Goal: Task Accomplishment & Management: Use online tool/utility

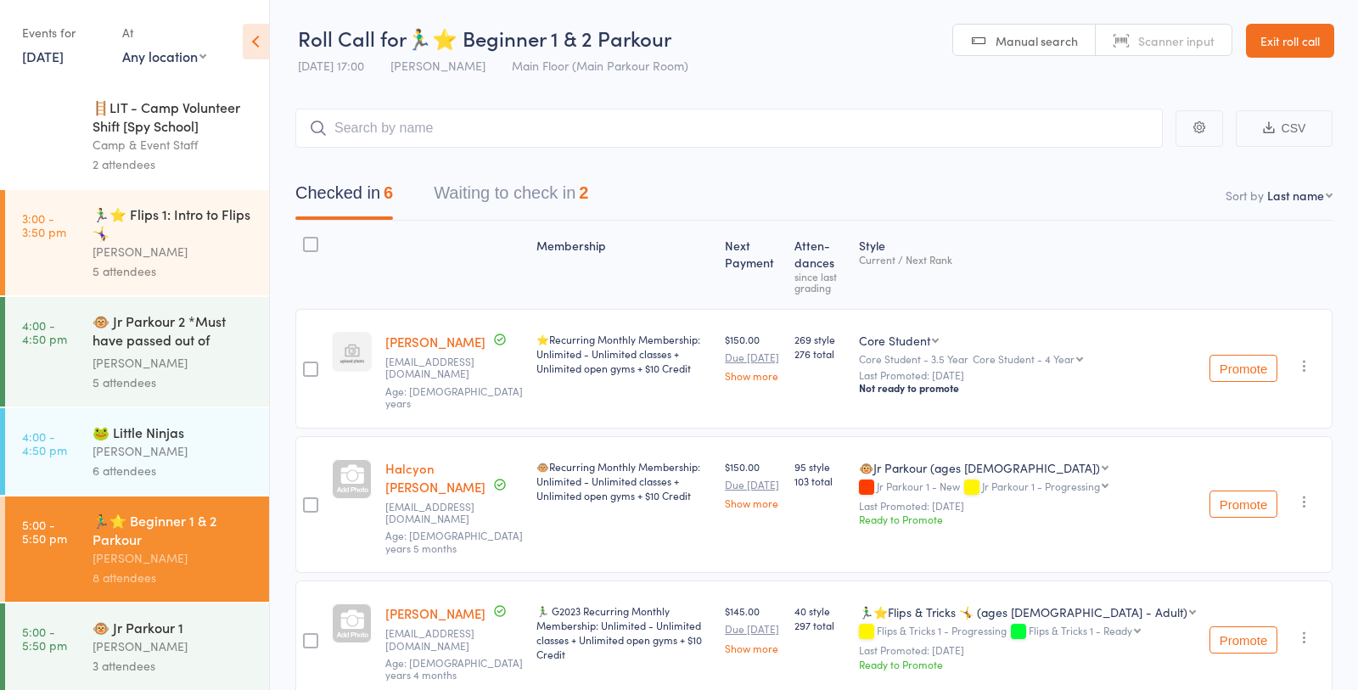
click at [1291, 48] on link "Exit roll call" at bounding box center [1290, 41] width 88 height 34
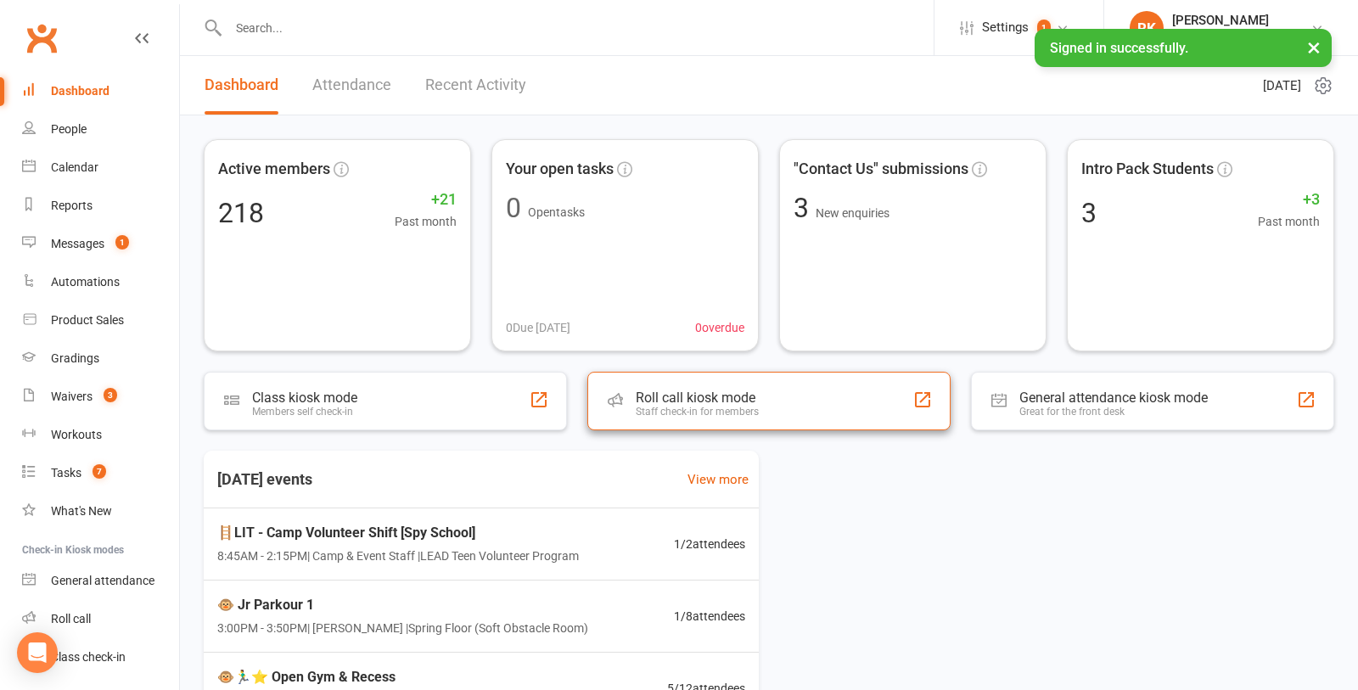
click at [798, 401] on div "Roll call kiosk mode Staff check-in for members" at bounding box center [768, 401] width 363 height 59
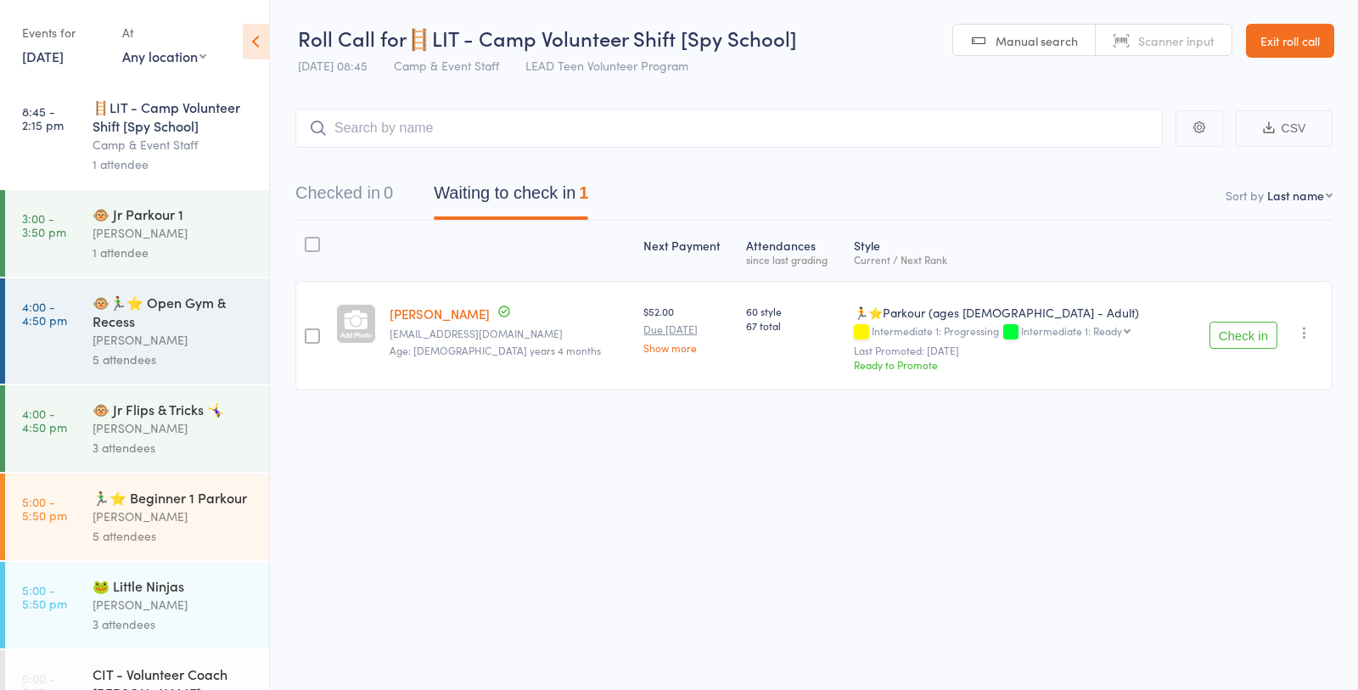
click at [149, 242] on div "[PERSON_NAME]" at bounding box center [173, 233] width 162 height 20
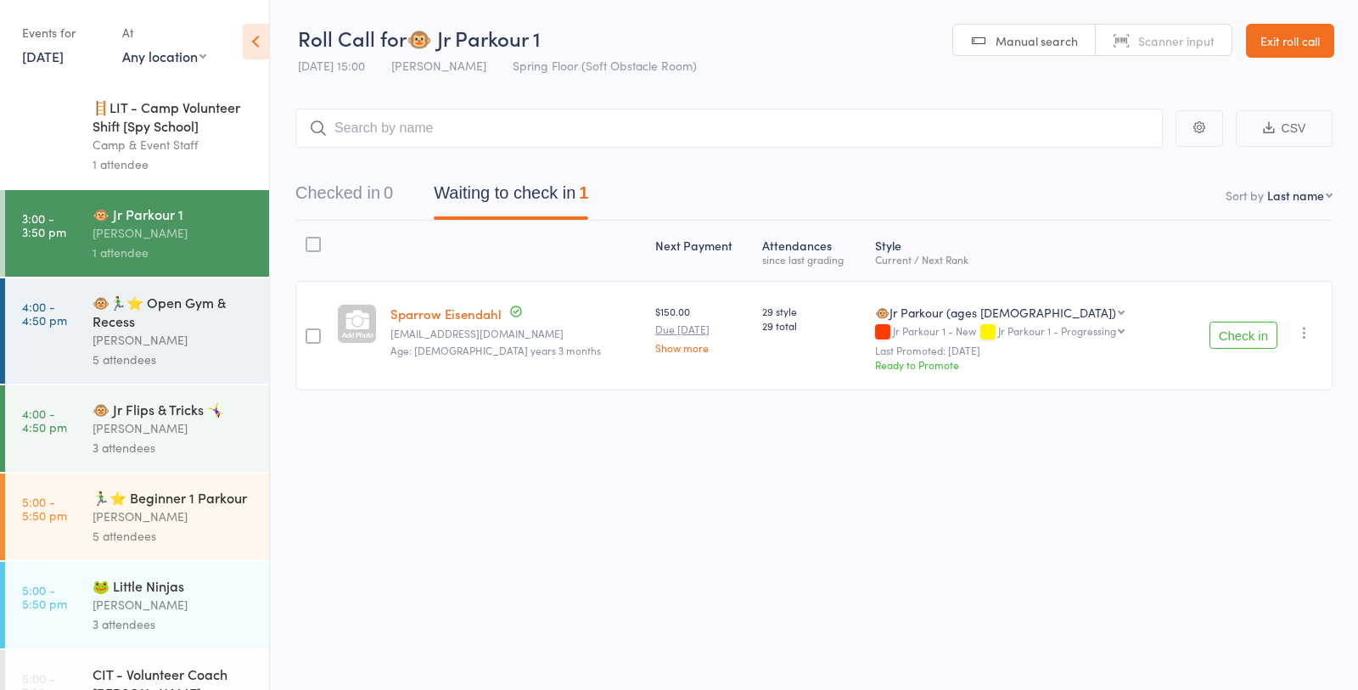
click at [171, 534] on div "5 attendees" at bounding box center [173, 536] width 162 height 20
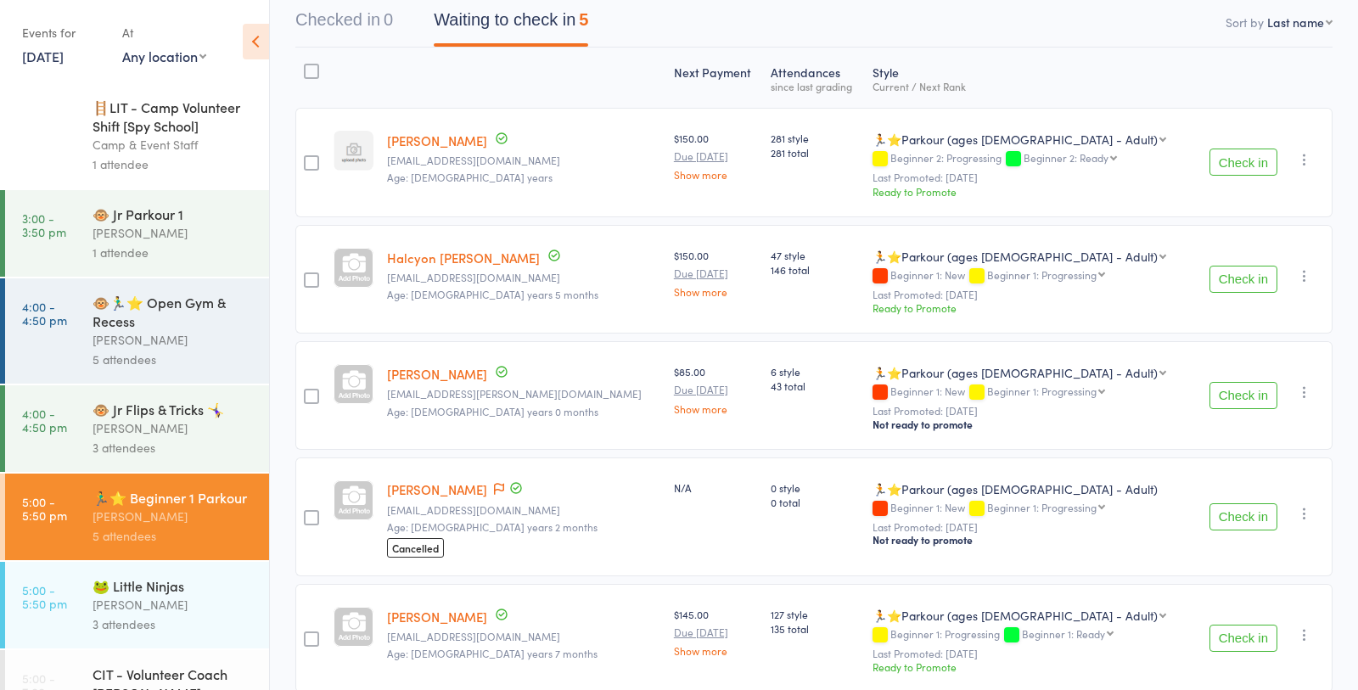
scroll to position [172, 0]
click at [150, 334] on div "[PERSON_NAME]" at bounding box center [173, 340] width 162 height 20
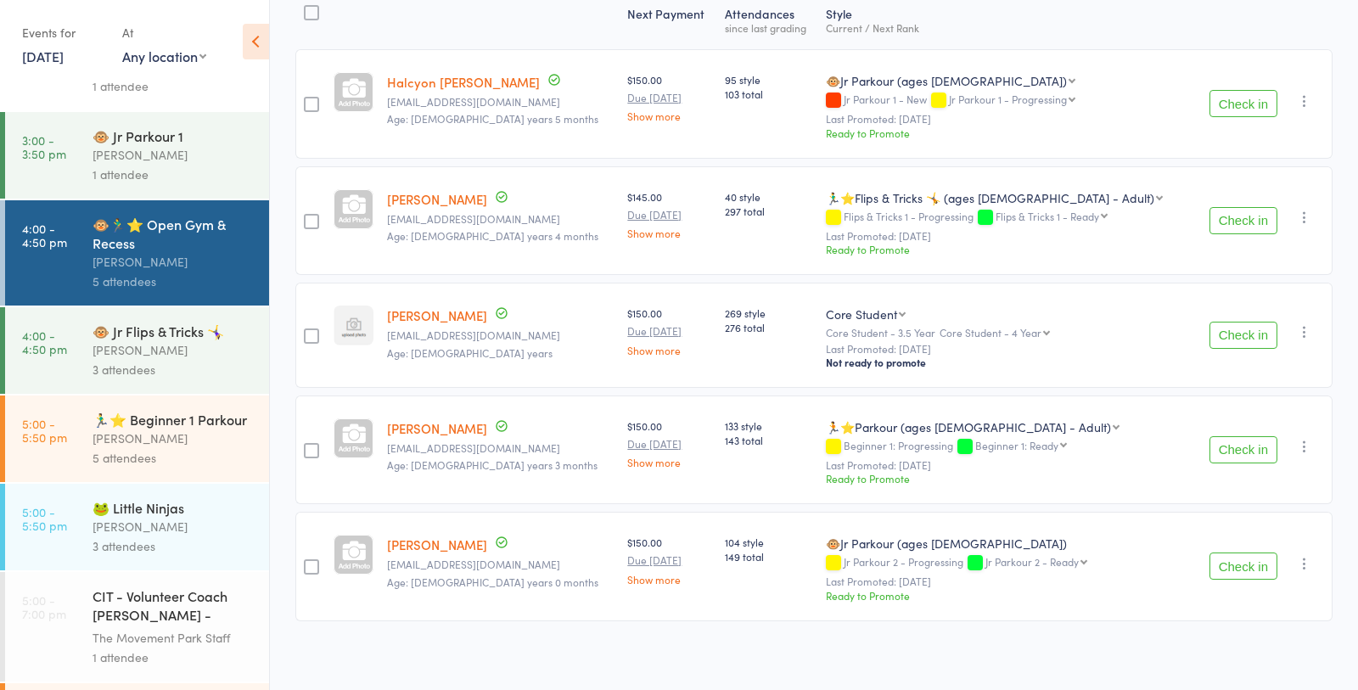
scroll to position [163, 0]
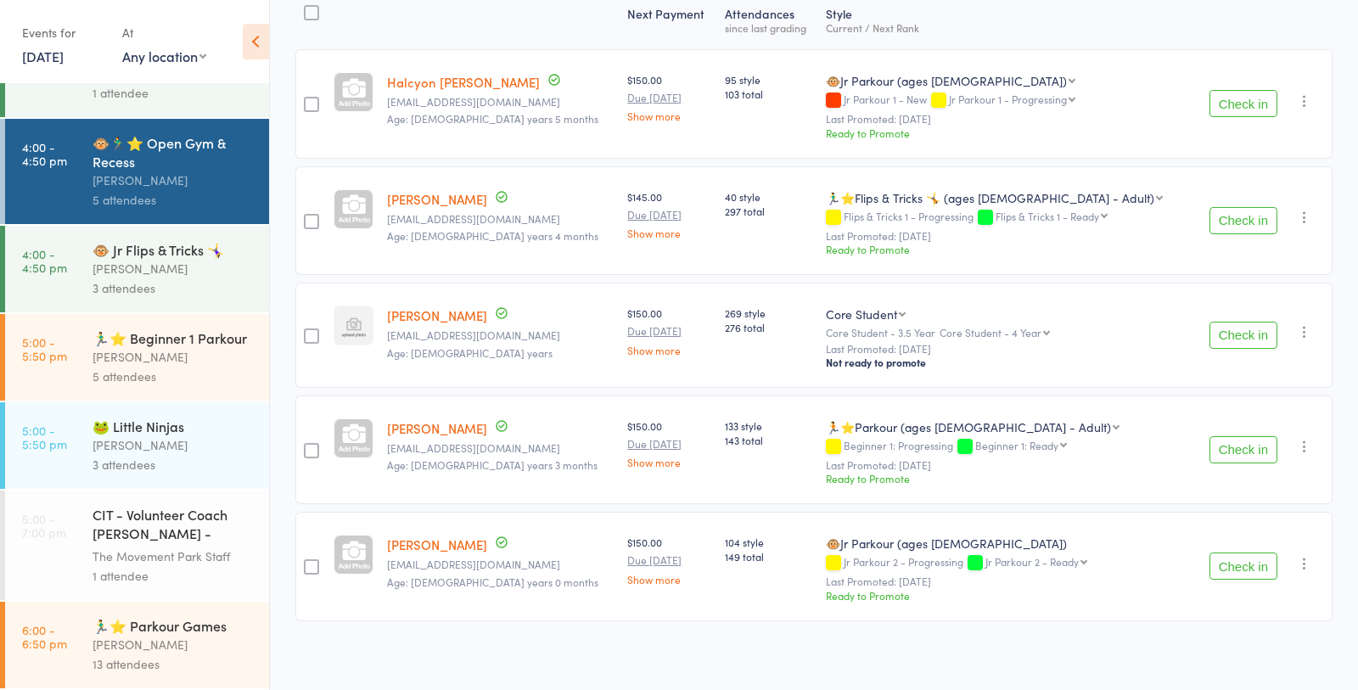
click at [203, 620] on div "🏃‍♂️⭐ Parkour Games" at bounding box center [173, 625] width 162 height 19
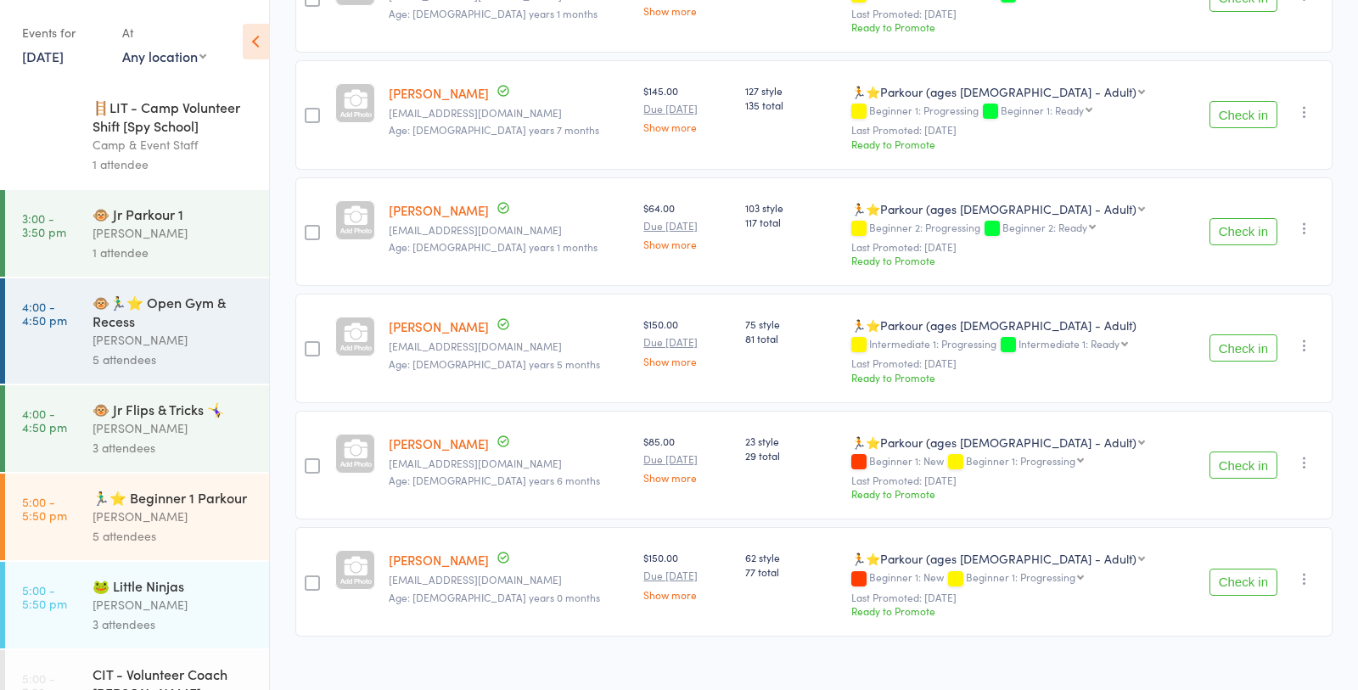
scroll to position [1167, 0]
click at [165, 329] on div "🐵🏃‍♂️⭐ Open Gym & Recess" at bounding box center [173, 311] width 162 height 37
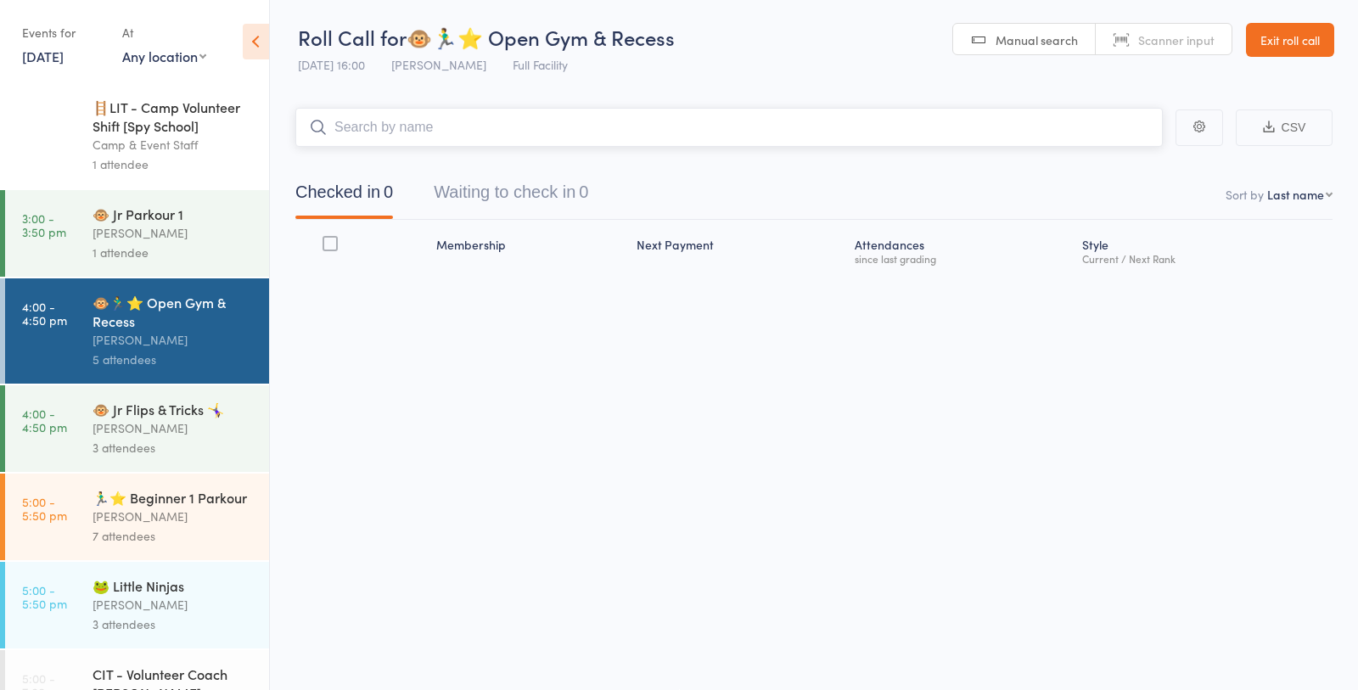
scroll to position [1, 0]
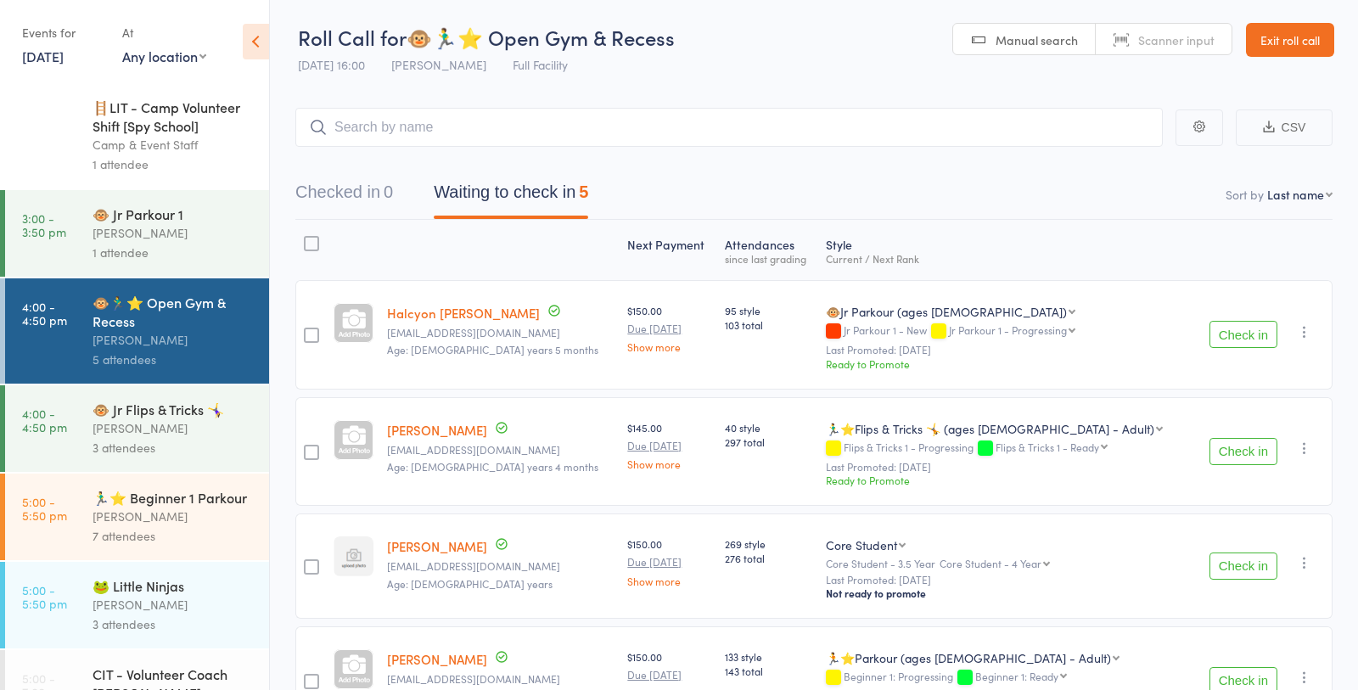
click at [177, 526] on div "[PERSON_NAME]" at bounding box center [173, 517] width 162 height 20
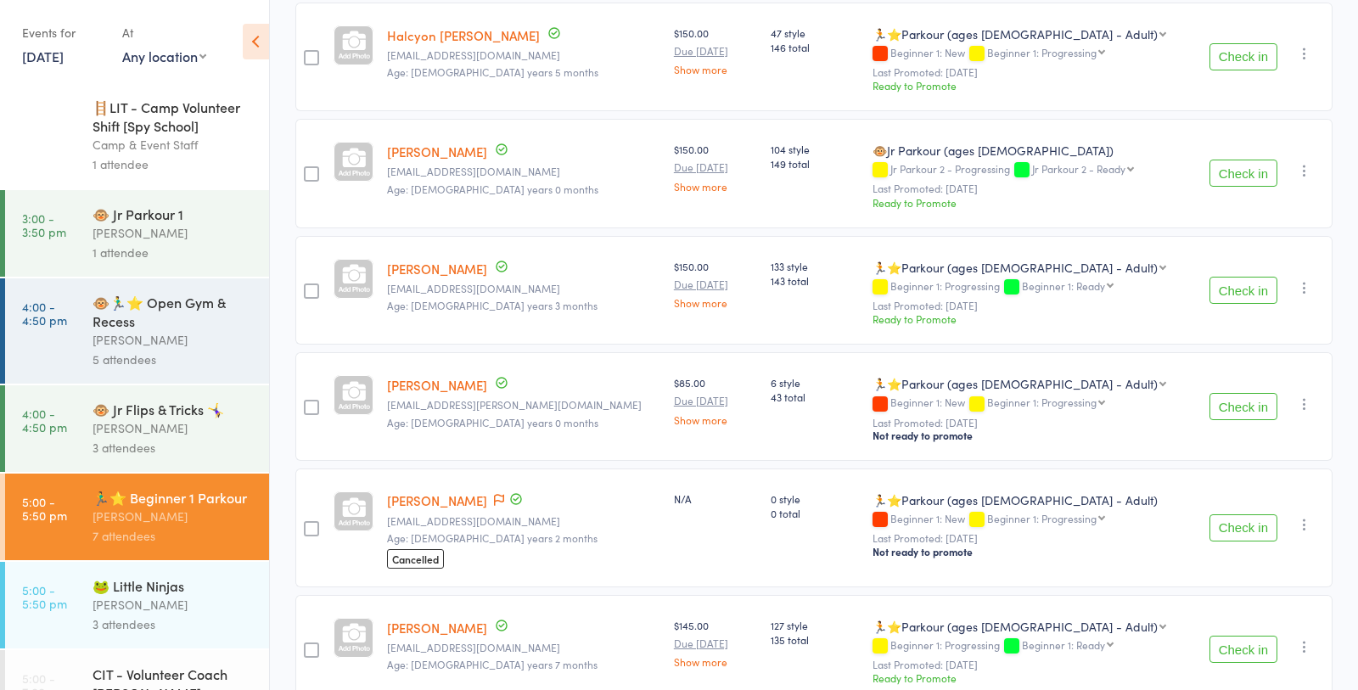
scroll to position [474, 0]
